Goal: Task Accomplishment & Management: Manage account settings

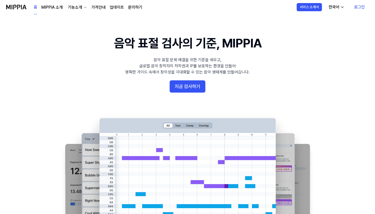
click at [344, 9] on icon "button" at bounding box center [343, 7] width 4 height 4
click at [312, 21] on link "English" at bounding box center [321, 21] width 49 height 10
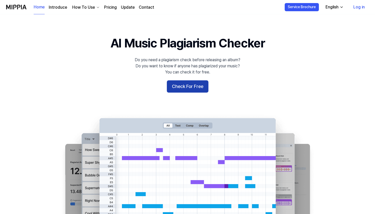
click at [196, 87] on button "Check For Free" at bounding box center [188, 86] width 42 height 12
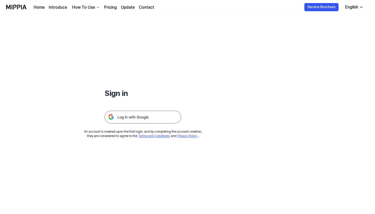
click at [154, 113] on img at bounding box center [143, 117] width 77 height 13
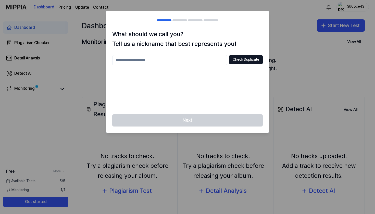
click at [172, 58] on input "text" at bounding box center [169, 60] width 115 height 10
click at [243, 57] on button "Check Duplicate" at bounding box center [246, 59] width 34 height 9
click at [137, 60] on input "*" at bounding box center [169, 60] width 115 height 10
type input "***"
click at [260, 61] on button "Check Duplicate" at bounding box center [246, 59] width 34 height 9
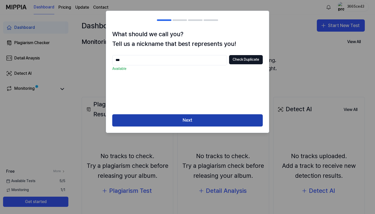
click at [206, 119] on button "Next" at bounding box center [187, 120] width 151 height 12
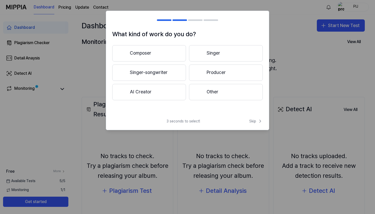
click at [208, 96] on button "Other" at bounding box center [226, 92] width 74 height 16
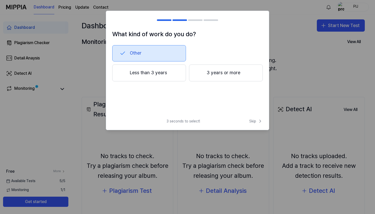
click at [172, 79] on button "Less than 3 years" at bounding box center [149, 73] width 74 height 17
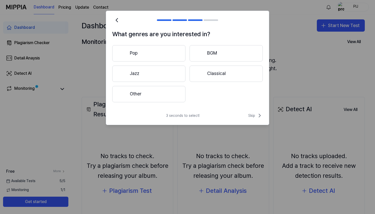
click at [172, 94] on button "Other" at bounding box center [148, 94] width 73 height 16
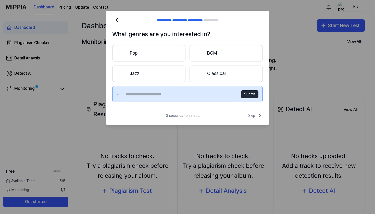
click at [254, 117] on span "Skip" at bounding box center [256, 116] width 15 height 6
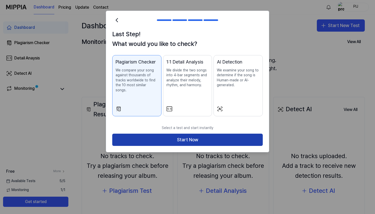
click at [199, 136] on button "Start Now" at bounding box center [187, 140] width 151 height 12
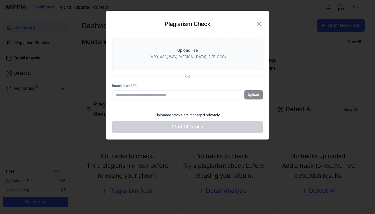
click at [188, 90] on div "Import from URL Upload" at bounding box center [187, 92] width 151 height 16
click at [188, 95] on input "Import from URL" at bounding box center [177, 94] width 130 height 9
paste input "**********"
type input "**********"
click at [252, 94] on button "Upload" at bounding box center [254, 94] width 18 height 9
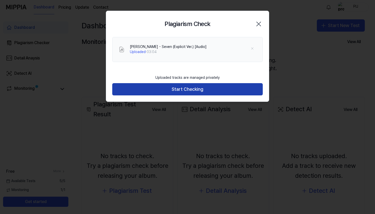
click at [190, 89] on button "Start Checking" at bounding box center [187, 89] width 151 height 12
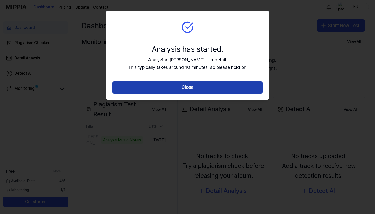
click at [210, 86] on button "Close" at bounding box center [187, 87] width 151 height 12
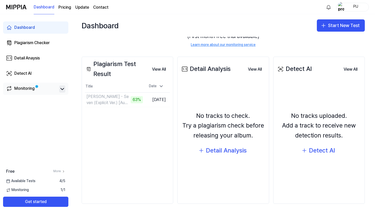
click at [63, 88] on icon at bounding box center [62, 89] width 6 height 6
click at [62, 89] on icon at bounding box center [62, 89] width 6 height 6
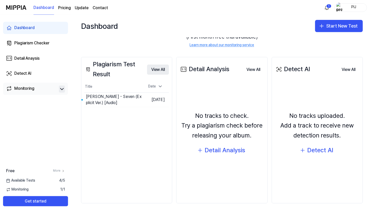
scroll to position [40, 0]
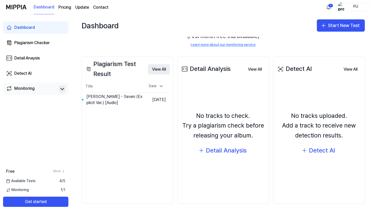
click at [157, 70] on button "View All" at bounding box center [159, 69] width 22 height 10
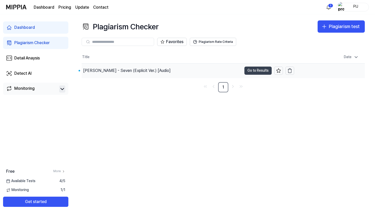
click at [261, 71] on button "Go to Results" at bounding box center [258, 71] width 27 height 8
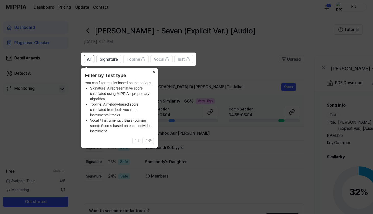
click at [154, 72] on button "×" at bounding box center [154, 71] width 8 height 7
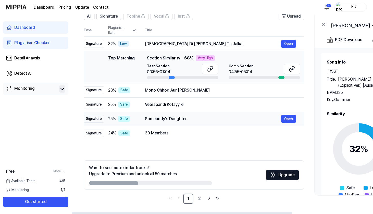
scroll to position [43, 0]
click at [147, 58] on span "Section Similarity" at bounding box center [163, 58] width 33 height 6
click at [133, 58] on div "Top Matching" at bounding box center [121, 67] width 27 height 24
click at [197, 197] on link "2" at bounding box center [199, 199] width 10 height 10
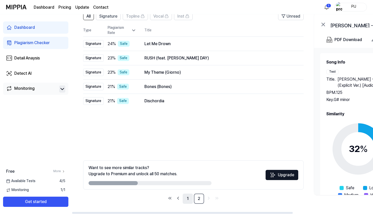
click at [185, 198] on link "1" at bounding box center [188, 199] width 10 height 10
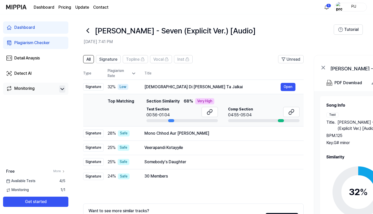
click at [40, 9] on link "Dashboard" at bounding box center [44, 7] width 21 height 6
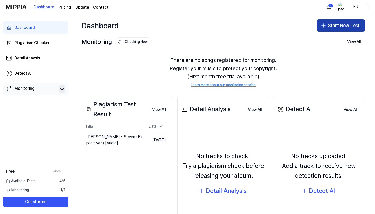
click at [335, 28] on button "Start New Test" at bounding box center [341, 25] width 48 height 12
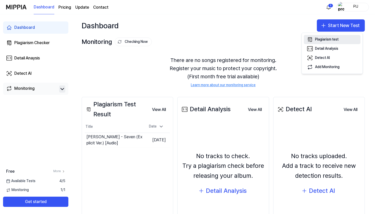
click at [317, 38] on div "Plagiarism test" at bounding box center [326, 39] width 23 height 5
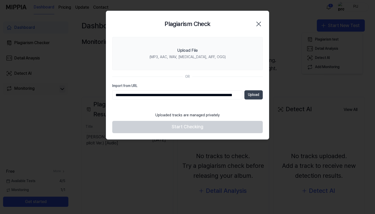
type input "**********"
click at [253, 95] on button "Upload" at bounding box center [254, 94] width 18 height 9
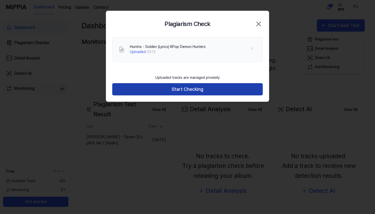
click at [201, 89] on button "Start Checking" at bounding box center [187, 89] width 151 height 12
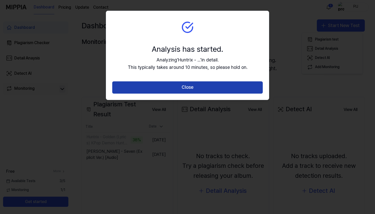
click at [200, 81] on button "Close" at bounding box center [187, 87] width 151 height 12
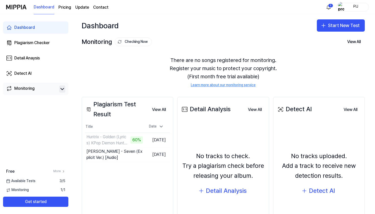
click at [239, 36] on div "Dashboard Start New Test" at bounding box center [224, 25] width 304 height 22
click at [330, 6] on html "Dashboard Pricing Update Contact 1 PIJ Dashboard Plagiarism Checker Detail Anay…" at bounding box center [187, 107] width 375 height 214
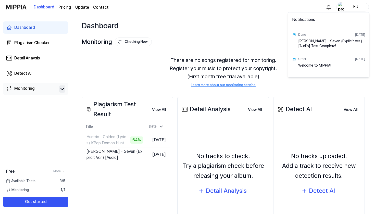
click at [263, 22] on html "Dashboard Pricing Update Contact PIJ Dashboard Plagiarism Checker Detail Anaysi…" at bounding box center [187, 107] width 375 height 214
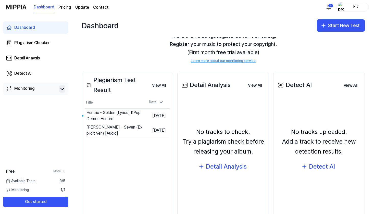
scroll to position [26, 0]
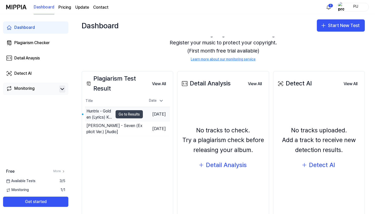
click at [116, 115] on button "Go to Results" at bounding box center [129, 114] width 27 height 8
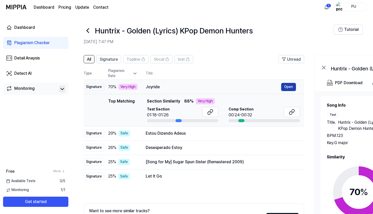
click at [287, 86] on button "Open" at bounding box center [288, 87] width 15 height 8
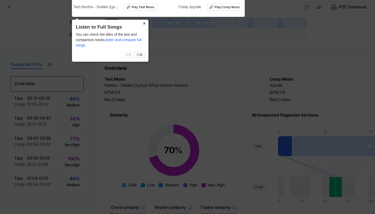
click at [145, 22] on button "×" at bounding box center [144, 23] width 8 height 7
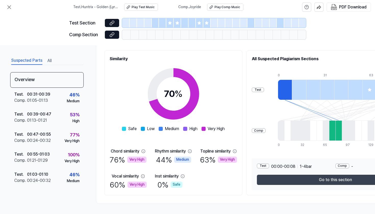
click at [332, 177] on button "Go to this section" at bounding box center [335, 180] width 157 height 10
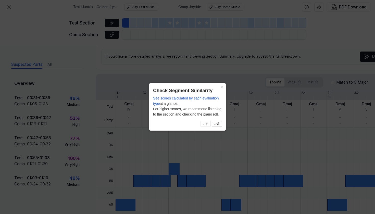
scroll to position [51, 0]
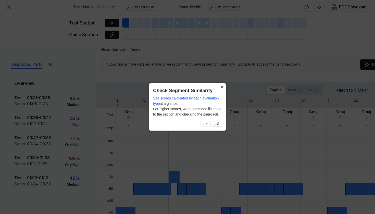
click at [221, 87] on button "×" at bounding box center [222, 86] width 8 height 7
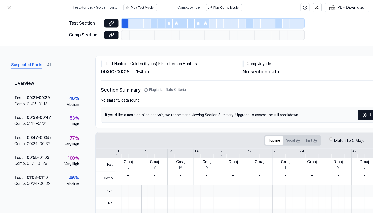
scroll to position [0, 0]
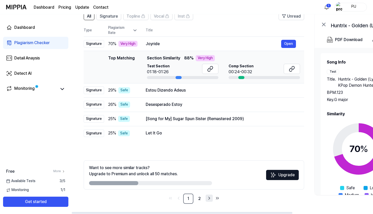
scroll to position [43, 0]
click at [194, 202] on ul "1 2" at bounding box center [194, 199] width 54 height 10
click at [199, 201] on link "2" at bounding box center [200, 199] width 10 height 10
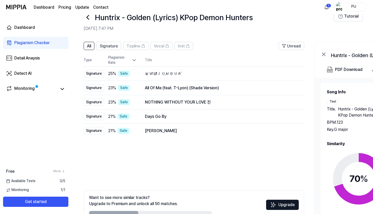
scroll to position [10, 0]
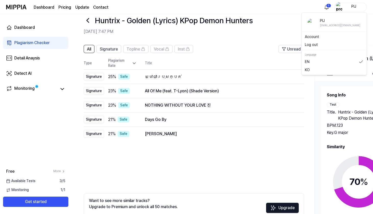
click at [351, 7] on div "PIJ" at bounding box center [354, 7] width 20 height 6
click at [321, 35] on link "Account" at bounding box center [334, 36] width 59 height 5
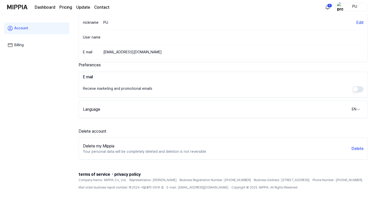
scroll to position [64, 0]
click at [356, 149] on button "Delete" at bounding box center [357, 149] width 12 height 6
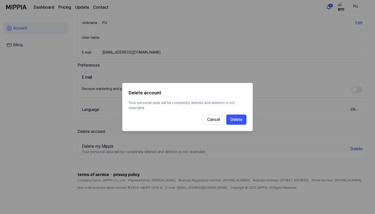
click at [242, 119] on button "Delete" at bounding box center [237, 120] width 20 height 10
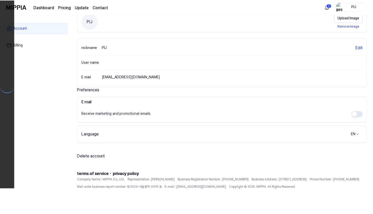
scroll to position [39, 0]
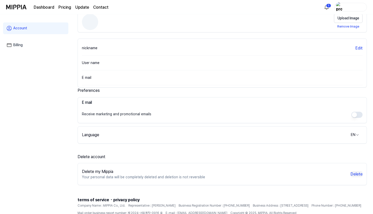
click at [355, 177] on button "Delete" at bounding box center [357, 174] width 12 height 6
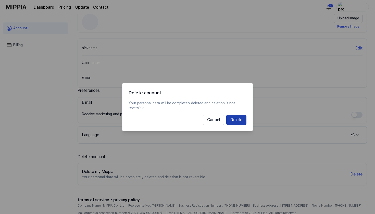
click at [240, 124] on button "Delete" at bounding box center [237, 120] width 20 height 10
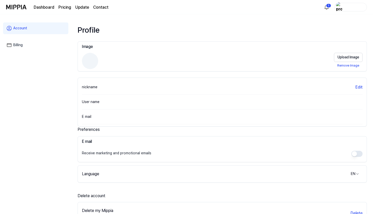
scroll to position [0, 0]
